Goal: Navigation & Orientation: Find specific page/section

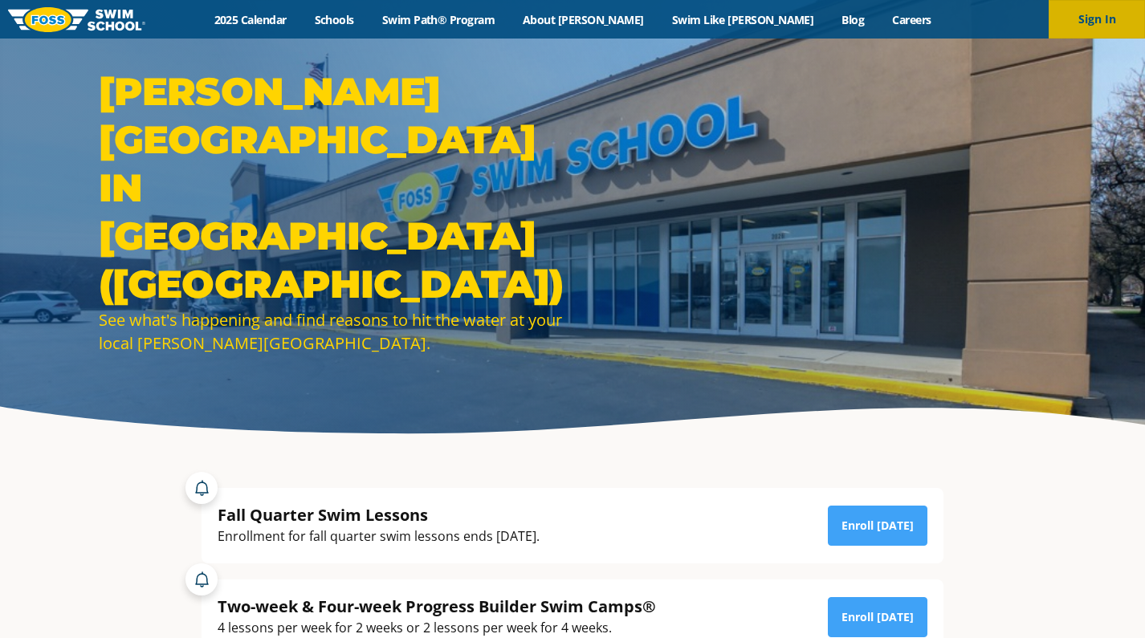
click at [1095, 33] on button "Sign In" at bounding box center [1097, 19] width 96 height 39
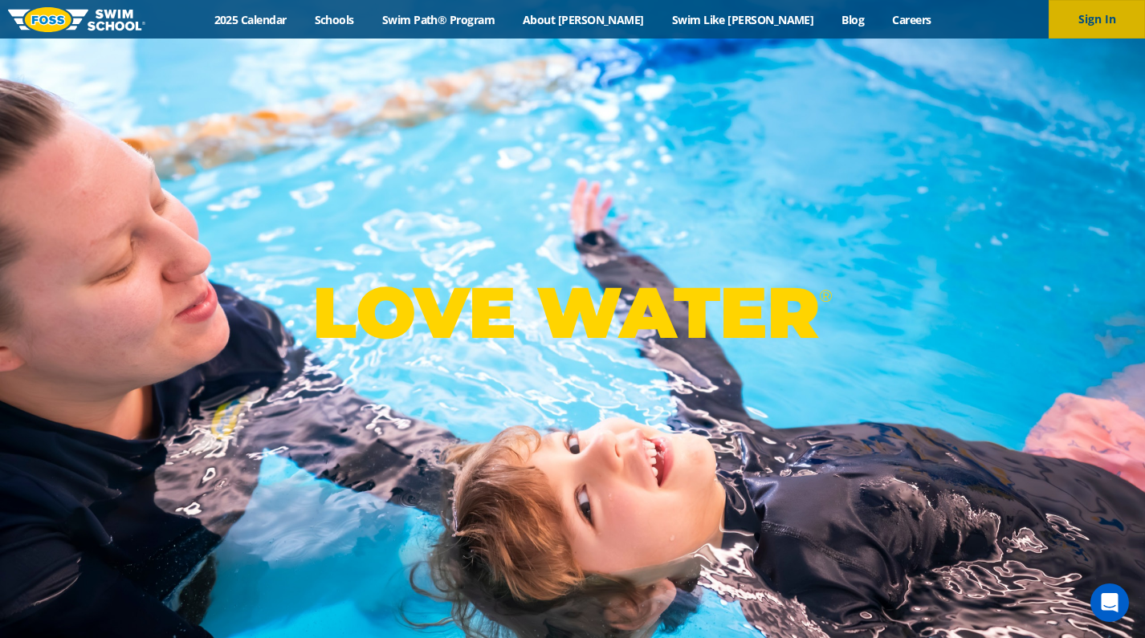
click at [1080, 14] on button "Sign In" at bounding box center [1097, 19] width 96 height 39
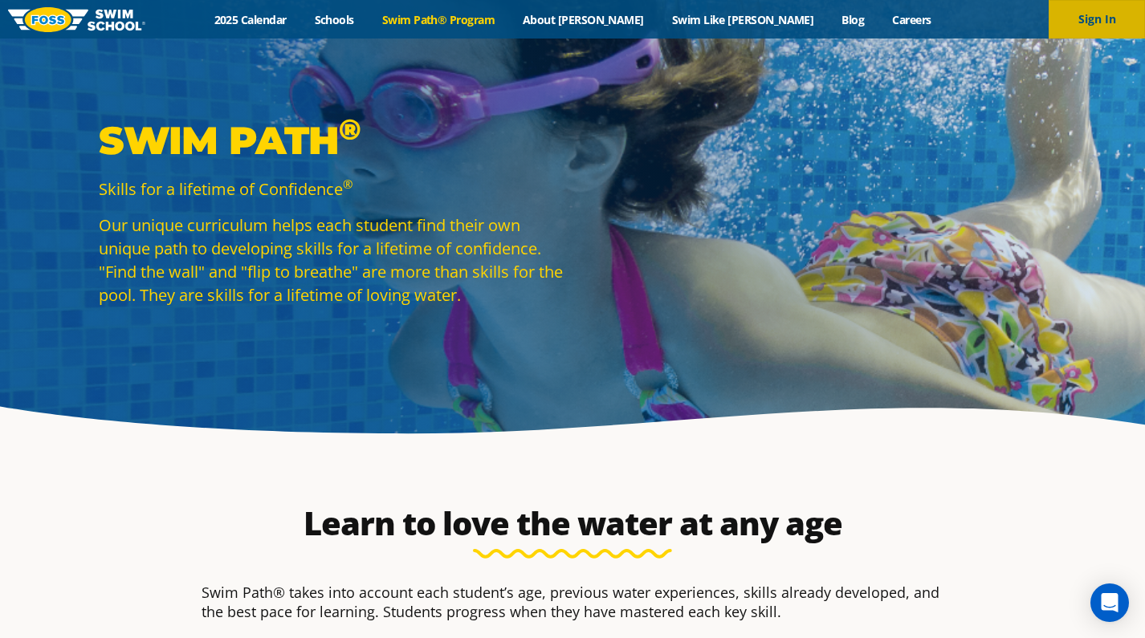
click at [1101, 27] on button "Sign In" at bounding box center [1097, 19] width 96 height 39
